Goal: Task Accomplishment & Management: Complete application form

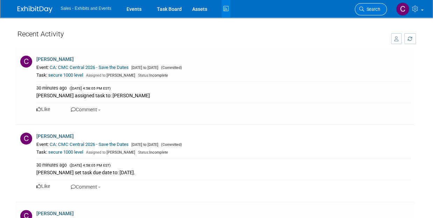
click at [366, 10] on span "Search" at bounding box center [372, 9] width 16 height 5
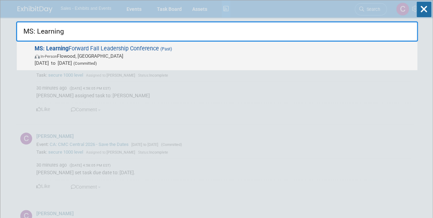
type input "MS: Learning"
click at [84, 53] on span "In-Person Flowood, MS" at bounding box center [224, 55] width 379 height 7
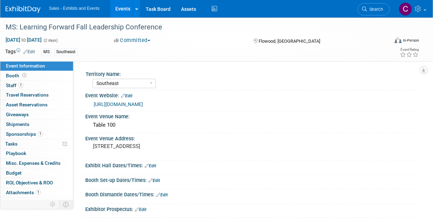
select select "Southeast"
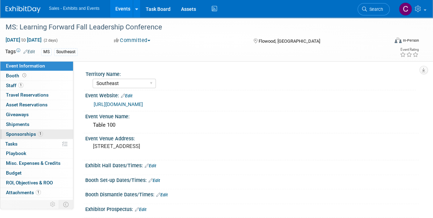
click at [23, 132] on span "Sponsorships 1" at bounding box center [24, 134] width 37 height 6
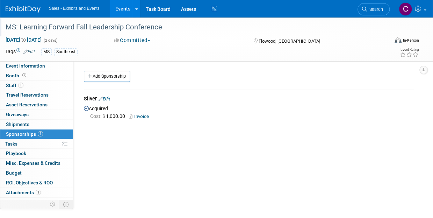
click at [12, 28] on div "MS: Learning Forward Fall Leadership Conference" at bounding box center [193, 27] width 380 height 13
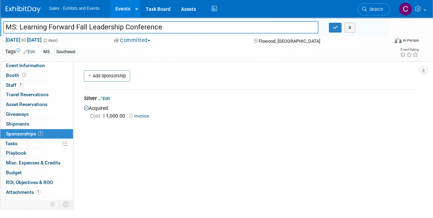
click at [145, 24] on input "MS: Learning Forward Fall Leadership Conference" at bounding box center [160, 27] width 315 height 12
click at [334, 28] on icon "button" at bounding box center [334, 27] width 5 height 5
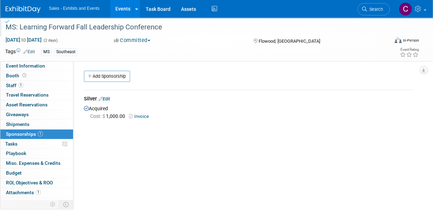
click at [132, 7] on link "Events" at bounding box center [122, 8] width 25 height 17
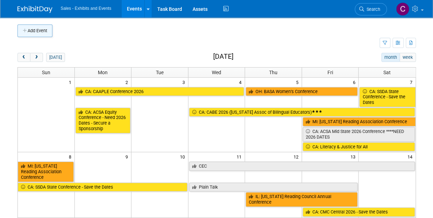
click at [33, 32] on button "Add Event" at bounding box center [34, 30] width 35 height 13
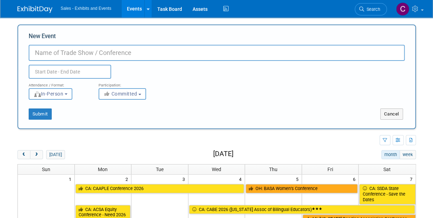
paste input "MS: Learning Forward Fall Leadership Conference"
type input "MS: Learning Forward Fall Leadership Conference"
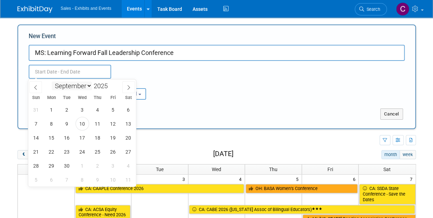
click at [88, 75] on input "text" at bounding box center [70, 72] width 82 height 14
click at [85, 86] on select "January February March April May June July August September October November De…" at bounding box center [72, 85] width 40 height 9
select select "10"
click at [52, 81] on select "January February March April May June July August September October November De…" at bounding box center [72, 85] width 40 height 9
click at [84, 126] on span "5" at bounding box center [82, 124] width 14 height 14
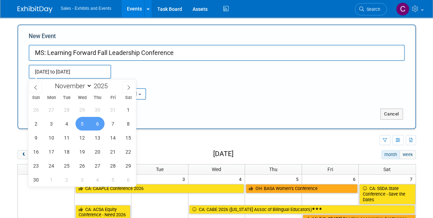
click at [92, 126] on span "6" at bounding box center [98, 124] width 14 height 14
type input "Nov 5, 2025 to Nov 6, 2025"
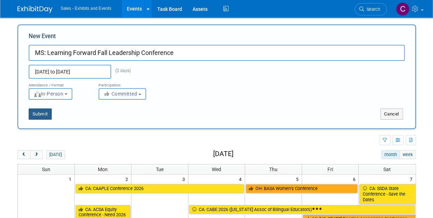
click at [42, 112] on button "Submit" at bounding box center [40, 113] width 23 height 11
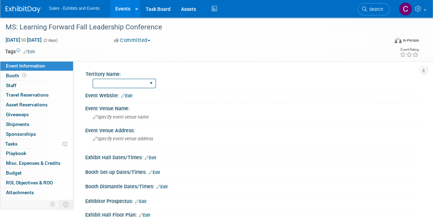
click at [130, 86] on select "Atlantic Southeast Central Southwest Pacific Mountain National Strategic Partne…" at bounding box center [124, 83] width 63 height 9
select select "Southeast"
click at [93, 79] on select "Atlantic Southeast Central Southwest Pacific Mountain National Strategic Partne…" at bounding box center [124, 83] width 63 height 9
click at [31, 52] on link "Edit" at bounding box center [29, 51] width 12 height 5
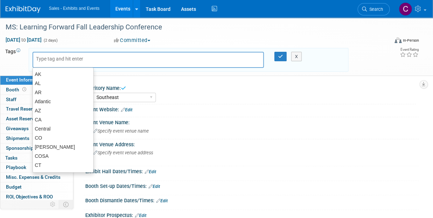
type input "m"
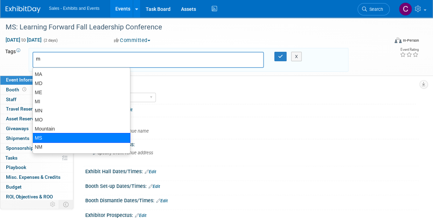
click at [51, 136] on div "MS" at bounding box center [81, 138] width 98 height 10
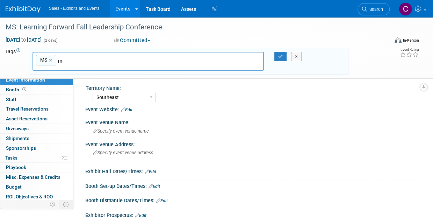
type input "MS"
type input "s"
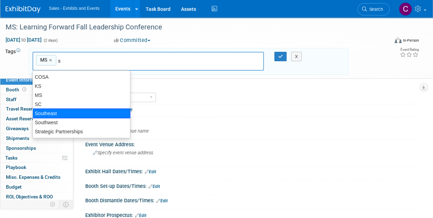
click at [61, 112] on div "Southeast" at bounding box center [81, 113] width 98 height 10
type input "MS, Southeast"
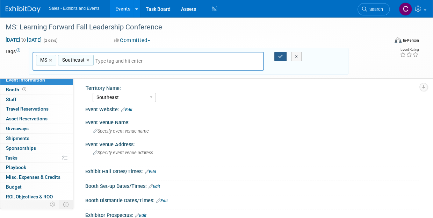
click at [279, 57] on icon "button" at bounding box center [280, 56] width 5 height 5
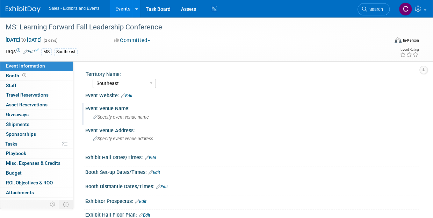
click at [137, 120] on div "Specify event venue name" at bounding box center [251, 116] width 323 height 11
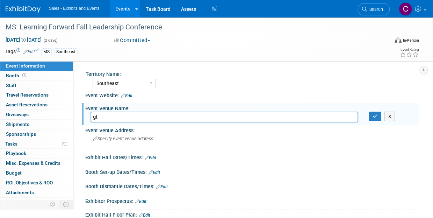
type input "g"
type input "Table 100"
click at [370, 115] on button "button" at bounding box center [374, 116] width 13 height 10
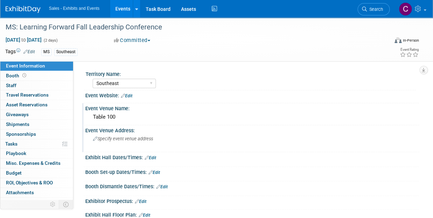
click at [126, 141] on div "Specify event venue address" at bounding box center [154, 141] width 129 height 16
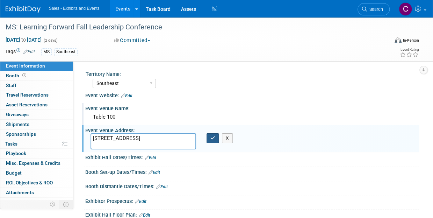
type textarea "100 Ridge Way, Flowood, MS 39232"
click at [212, 140] on button "button" at bounding box center [212, 138] width 13 height 10
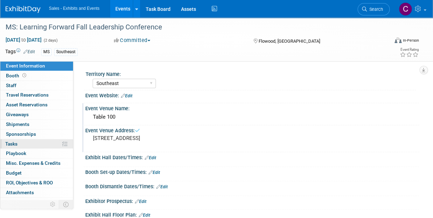
click at [31, 146] on link "0% Tasks 0%" at bounding box center [36, 143] width 73 height 9
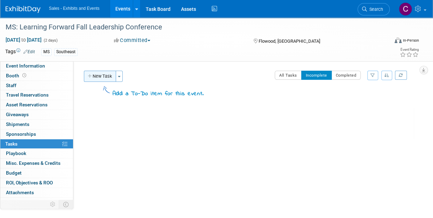
click at [103, 79] on button "New Task" at bounding box center [100, 76] width 32 height 11
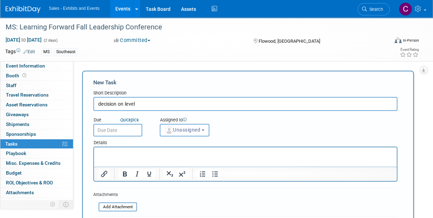
type input "decision on level"
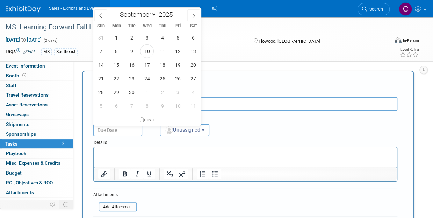
click at [115, 134] on input "text" at bounding box center [117, 130] width 49 height 13
click at [146, 67] on span "17" at bounding box center [147, 65] width 14 height 14
type input "Sep 17, 2025"
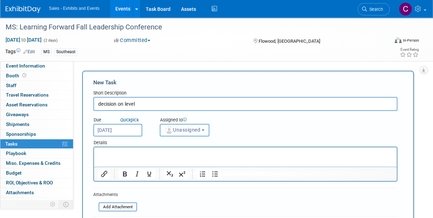
click at [190, 126] on button "Unassigned" at bounding box center [185, 130] width 50 height 13
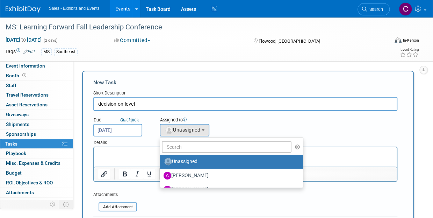
click at [190, 153] on ul "Unassigned Albert Martinez Ale Gonzalez Alexandra Horne Alianna Ortu Alice Shir…" at bounding box center [232, 162] width 144 height 51
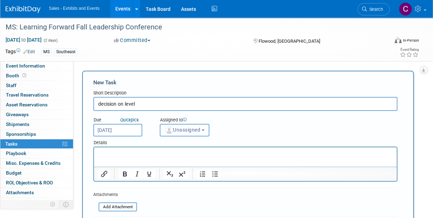
click at [182, 131] on span "Unassigned" at bounding box center [183, 130] width 36 height 6
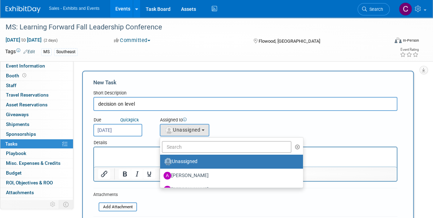
click at [184, 140] on ul "Unassigned Albert Martinez Ale Gonzalez Alexandra Horne Alianna Ortu Alice Shir…" at bounding box center [232, 162] width 144 height 51
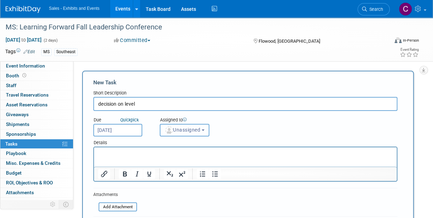
click at [182, 132] on span "Unassigned" at bounding box center [183, 130] width 36 height 6
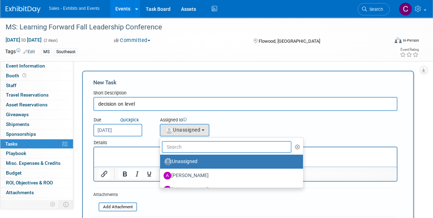
click at [181, 146] on input "text" at bounding box center [227, 147] width 130 height 12
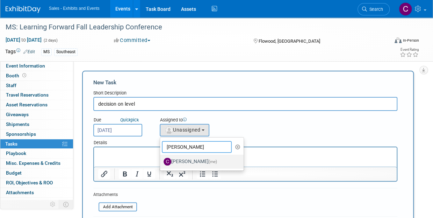
type input "christine"
click at [201, 163] on label "Christine Lurz (me)" at bounding box center [199, 161] width 73 height 11
click at [161, 163] on input "Christine Lurz (me)" at bounding box center [158, 160] width 5 height 5
select select "a9e3834d-668b-4315-a5d4-069993be606a"
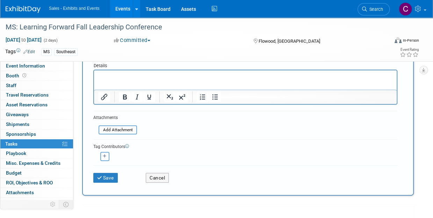
scroll to position [138, 0]
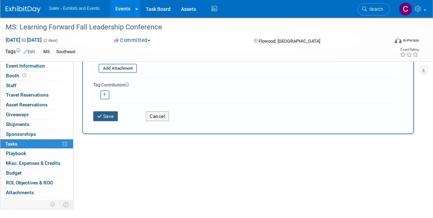
click at [106, 118] on button "Save" at bounding box center [105, 116] width 24 height 10
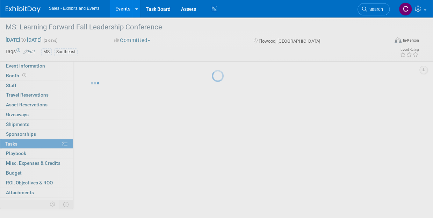
scroll to position [1, 0]
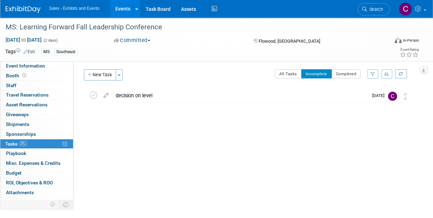
click at [129, 9] on link "Events" at bounding box center [122, 8] width 25 height 17
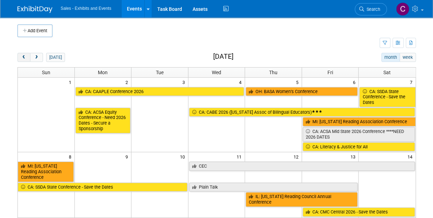
click at [22, 59] on span "prev" at bounding box center [23, 57] width 5 height 5
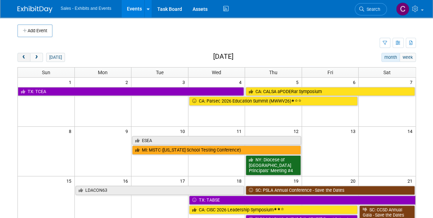
click at [22, 59] on span "prev" at bounding box center [23, 57] width 5 height 5
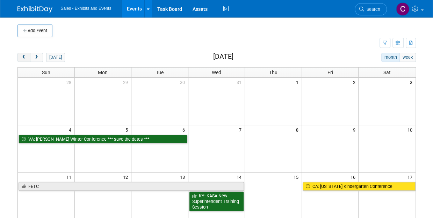
click at [25, 58] on span "prev" at bounding box center [23, 57] width 5 height 5
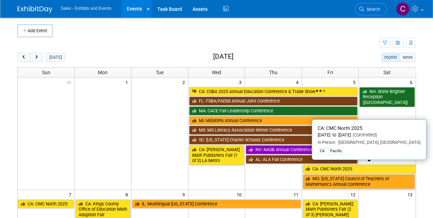
click at [329, 168] on link "CA: CMC North 2025" at bounding box center [358, 168] width 113 height 9
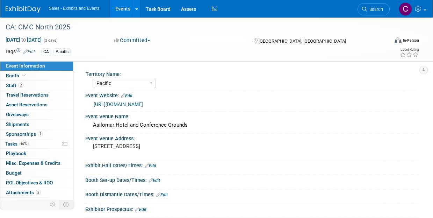
select select "Pacific"
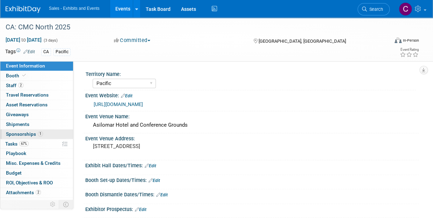
click at [19, 135] on span "Sponsorships 1" at bounding box center [24, 134] width 37 height 6
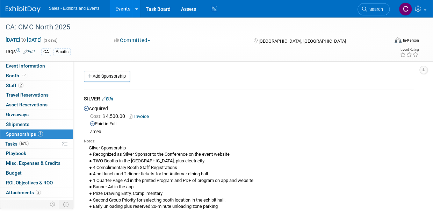
click at [143, 116] on link "Invoice" at bounding box center [140, 116] width 23 height 5
